Goal: Task Accomplishment & Management: Use online tool/utility

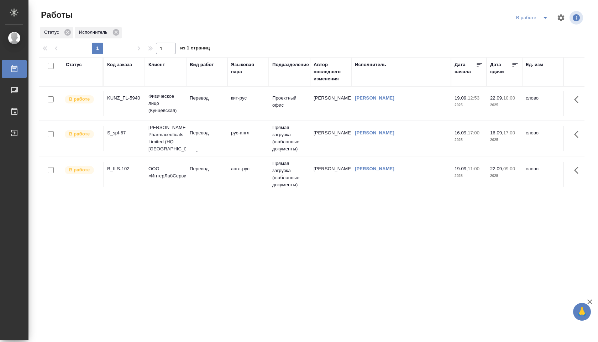
click at [291, 174] on td "Прямая загрузка (шаблонные документы)" at bounding box center [289, 175] width 41 height 36
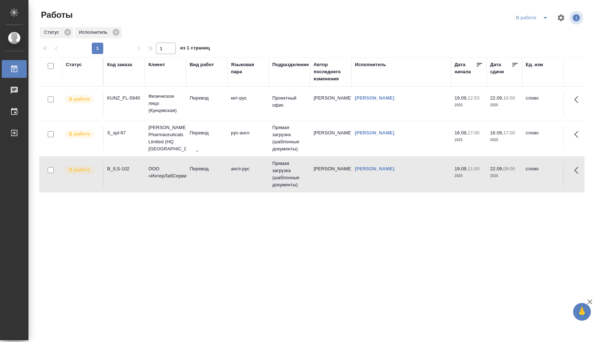
click at [291, 174] on td "Прямая загрузка (шаблонные документы)" at bounding box center [289, 175] width 41 height 36
click at [256, 101] on td "кит-рус" at bounding box center [247, 103] width 41 height 25
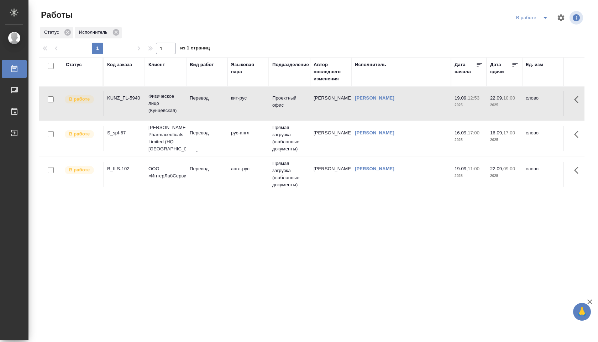
click at [256, 101] on td "кит-рус" at bounding box center [247, 103] width 41 height 25
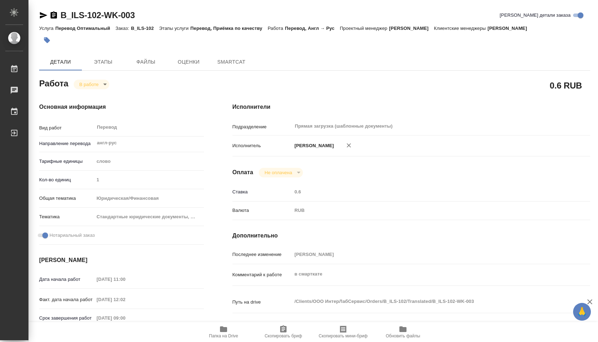
type textarea "x"
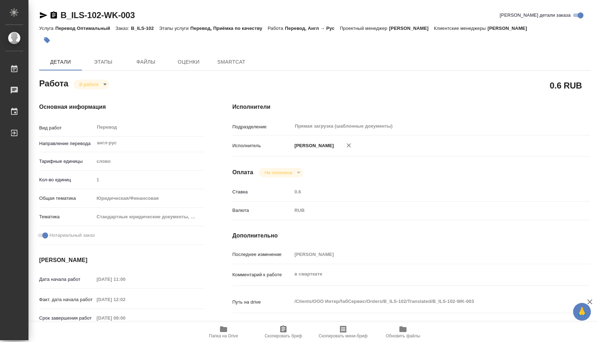
type textarea "x"
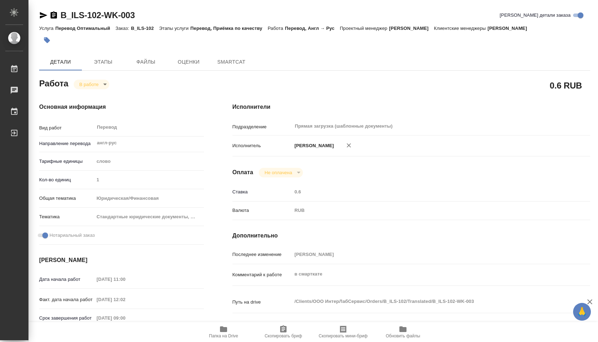
type textarea "x"
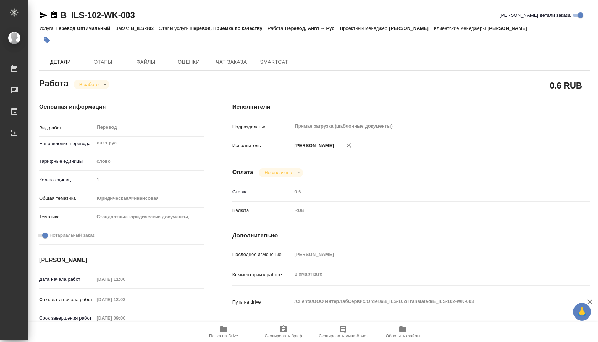
type textarea "x"
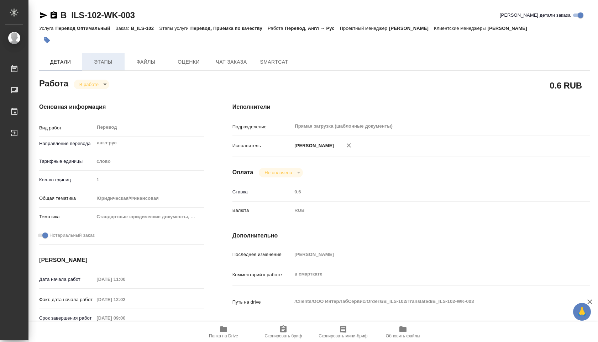
click at [101, 54] on button "Этапы" at bounding box center [103, 61] width 43 height 17
type textarea "x"
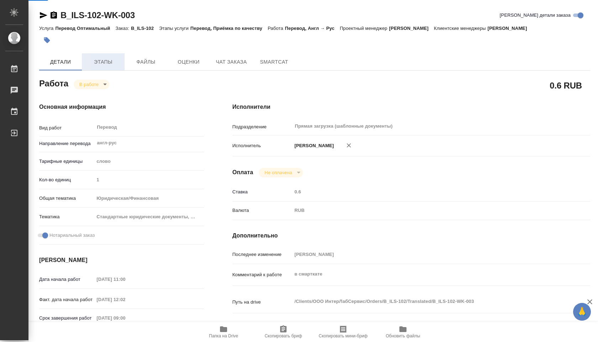
type textarea "x"
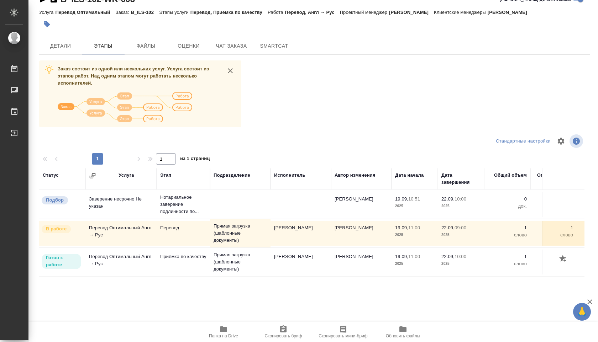
scroll to position [17, 0]
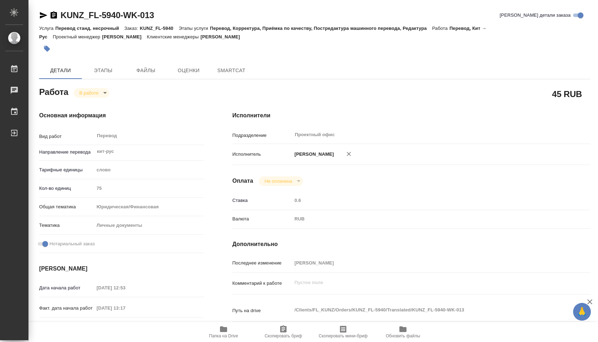
type textarea "x"
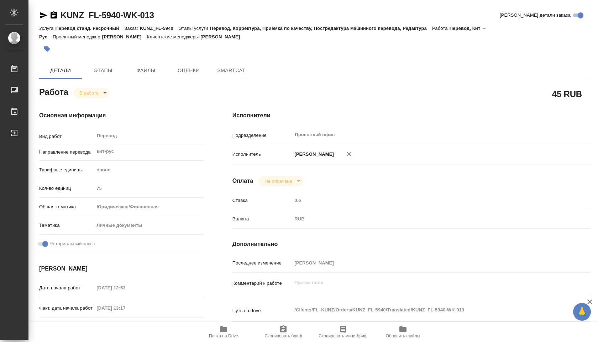
type textarea "x"
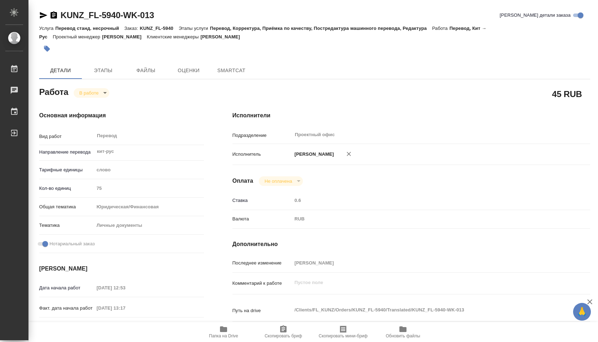
type textarea "x"
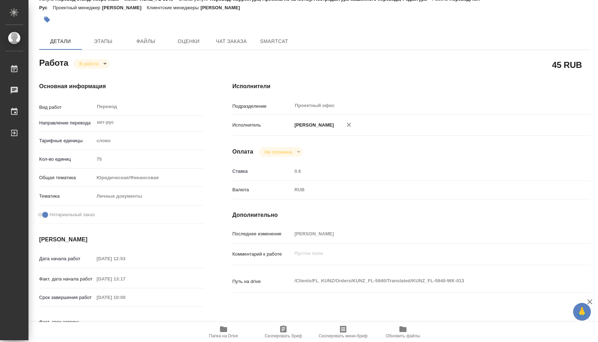
type textarea "x"
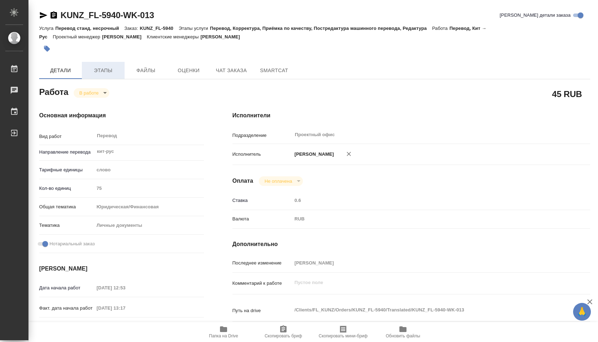
type textarea "x"
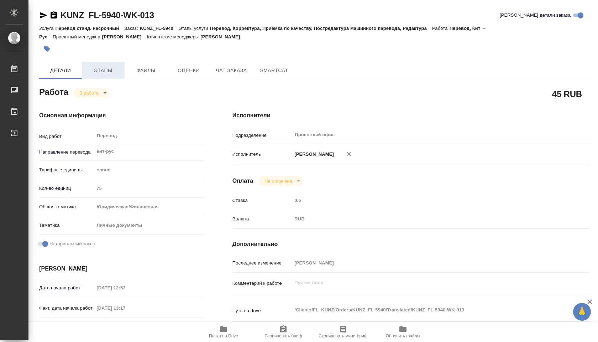
click at [105, 66] on span "Этапы" at bounding box center [103, 70] width 34 height 9
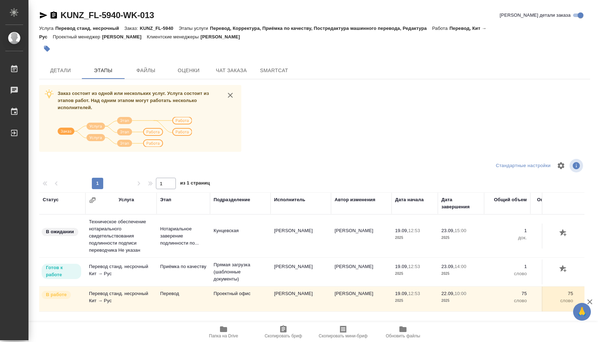
scroll to position [28, 0]
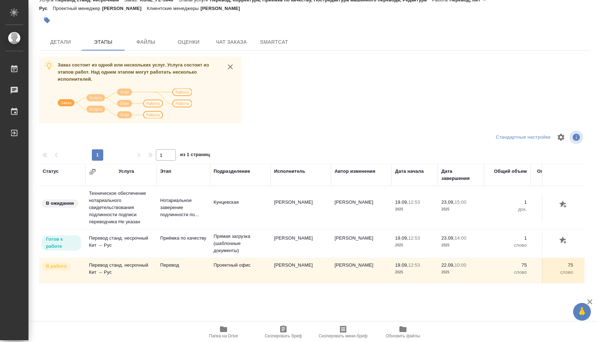
click at [220, 330] on icon "button" at bounding box center [223, 330] width 7 height 6
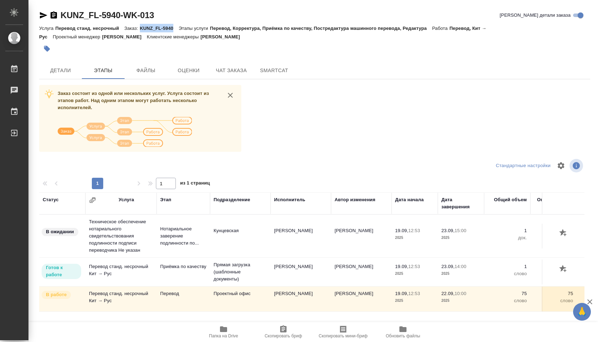
drag, startPoint x: 142, startPoint y: 28, endPoint x: 177, endPoint y: 28, distance: 34.9
click at [177, 28] on p "KUNZ_FL-5940" at bounding box center [159, 28] width 39 height 5
copy p "KUNZ_FL-5940"
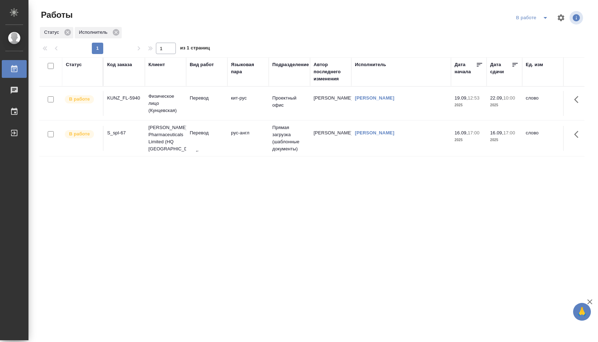
click at [535, 19] on div "В работе" at bounding box center [533, 17] width 38 height 11
click at [543, 16] on icon "split button" at bounding box center [545, 18] width 9 height 9
click at [533, 31] on li "Стандартные настройки" at bounding box center [533, 31] width 68 height 11
